Goal: Download file/media

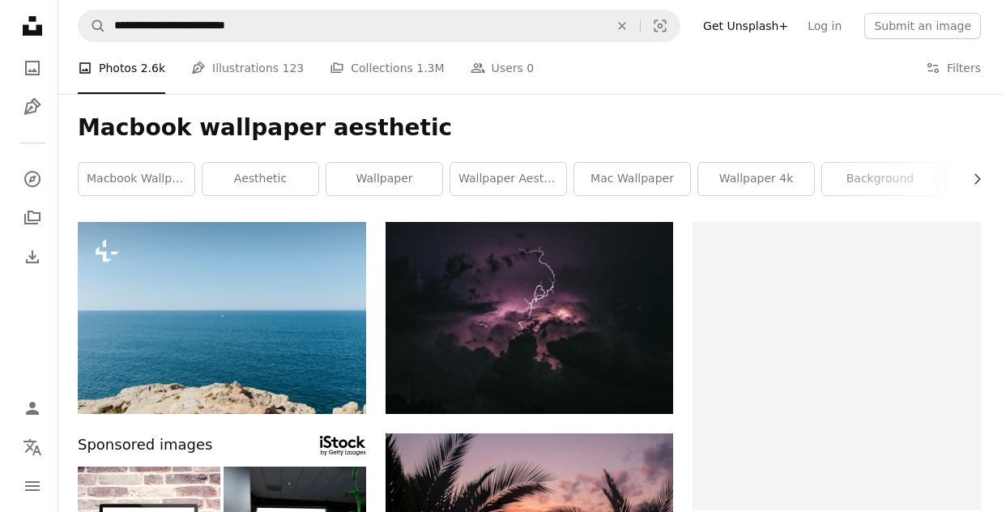
scroll to position [603, 0]
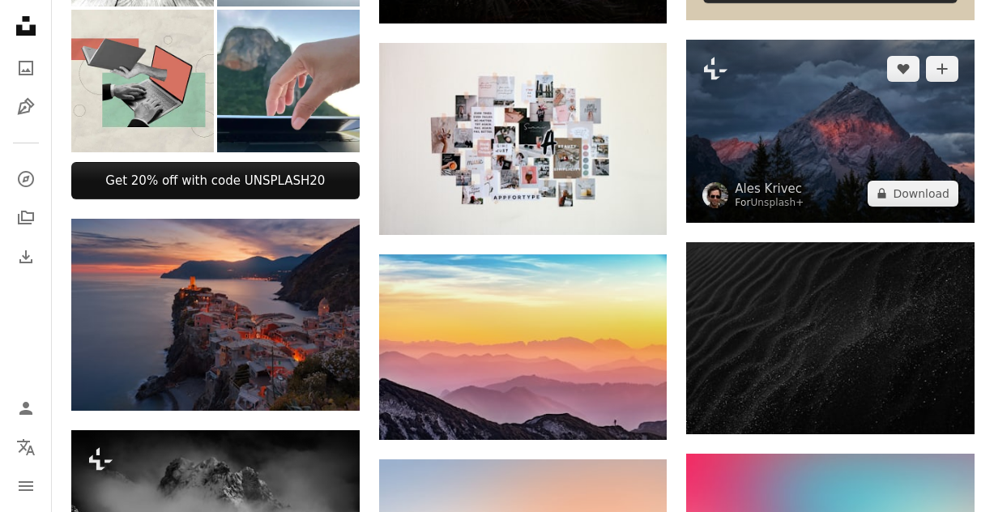
click at [867, 98] on img at bounding box center [830, 131] width 288 height 183
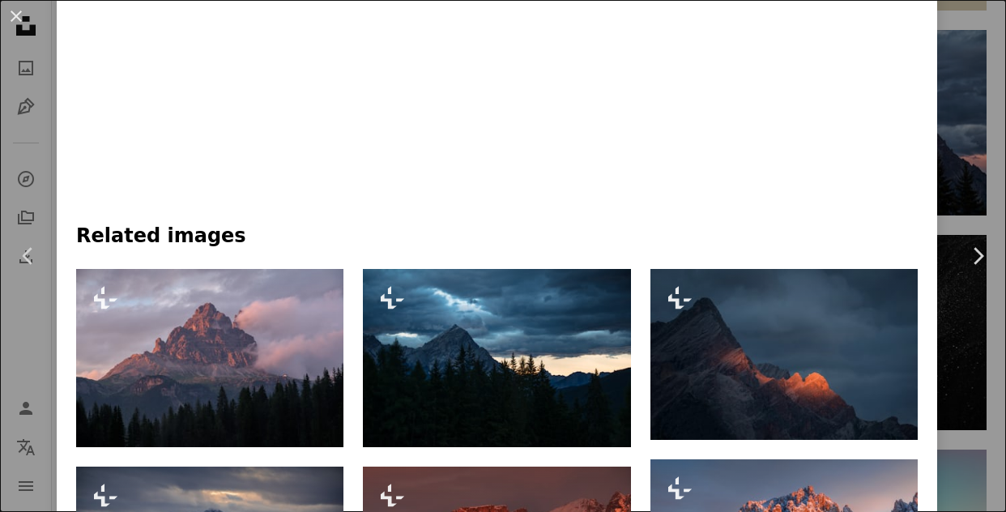
scroll to position [938, 0]
